Goal: Information Seeking & Learning: Learn about a topic

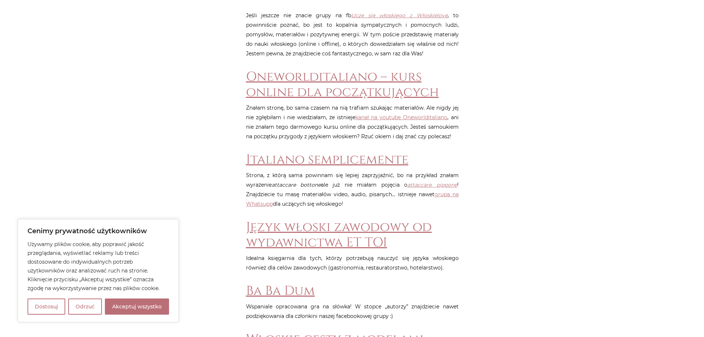
scroll to position [293, 0]
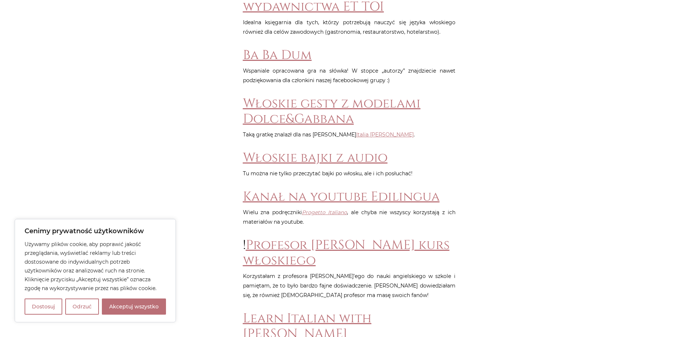
scroll to position [623, 0]
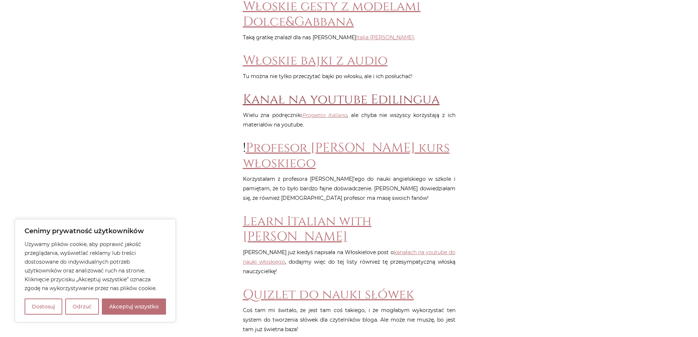
click at [304, 99] on link "Kanał na youtube Edilingua" at bounding box center [341, 99] width 197 height 17
click at [291, 286] on link "Quizlet do nauki słówek" at bounding box center [328, 294] width 171 height 17
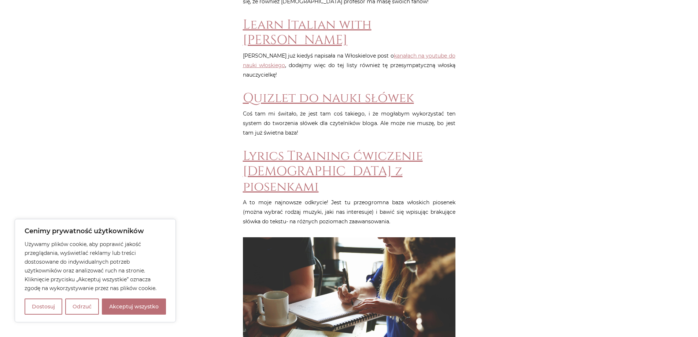
scroll to position [806, 0]
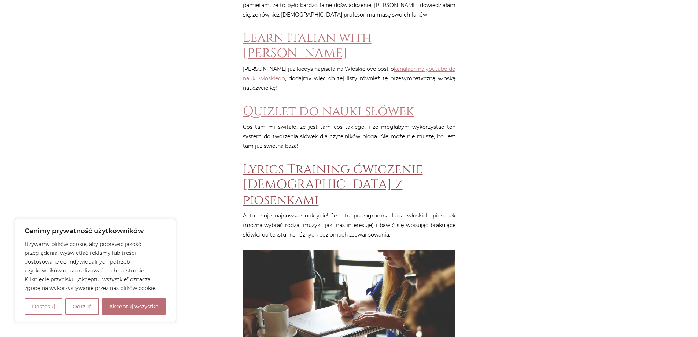
click at [322, 161] on link "Lyrics Training ćwiczenie włoskiego z piosenkami" at bounding box center [333, 185] width 180 height 48
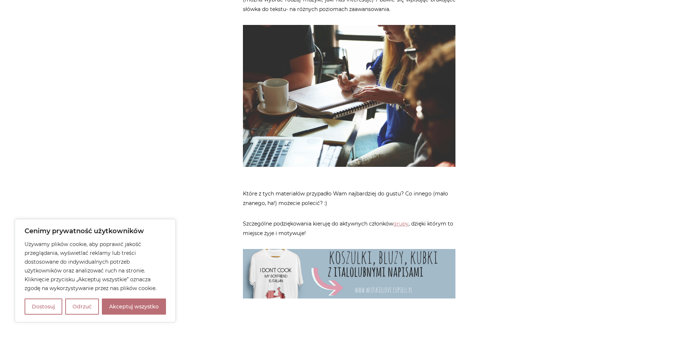
scroll to position [1173, 0]
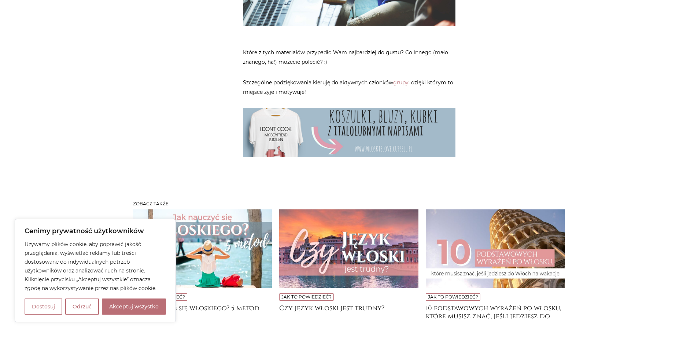
click at [227, 218] on img at bounding box center [202, 248] width 139 height 78
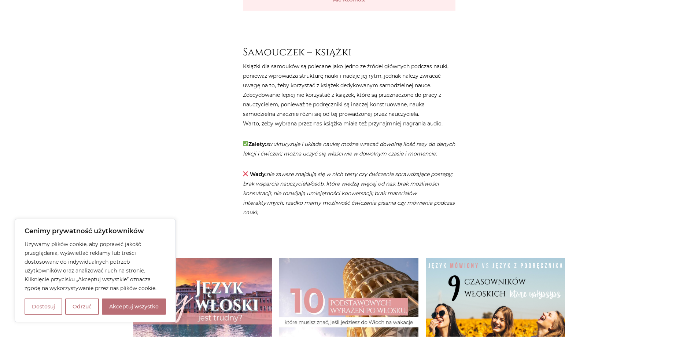
scroll to position [1832, 0]
